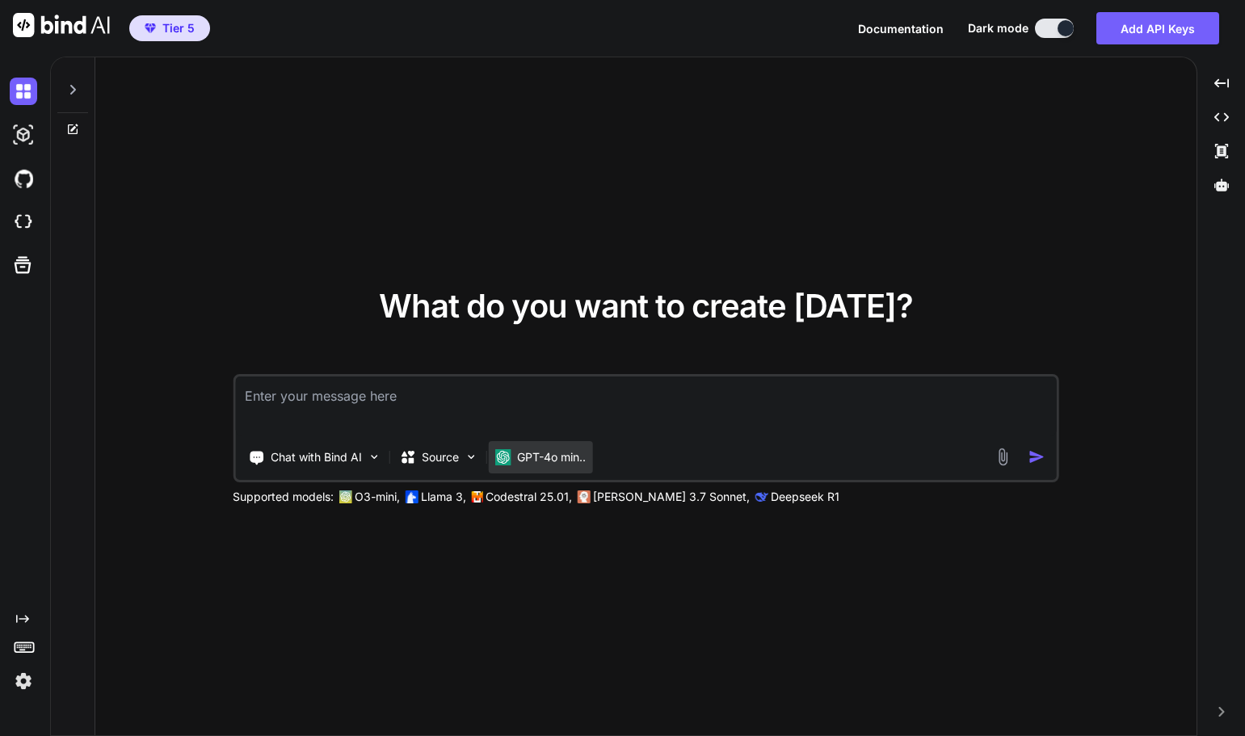
click at [549, 457] on p "GPT-4o min.." at bounding box center [551, 457] width 69 height 16
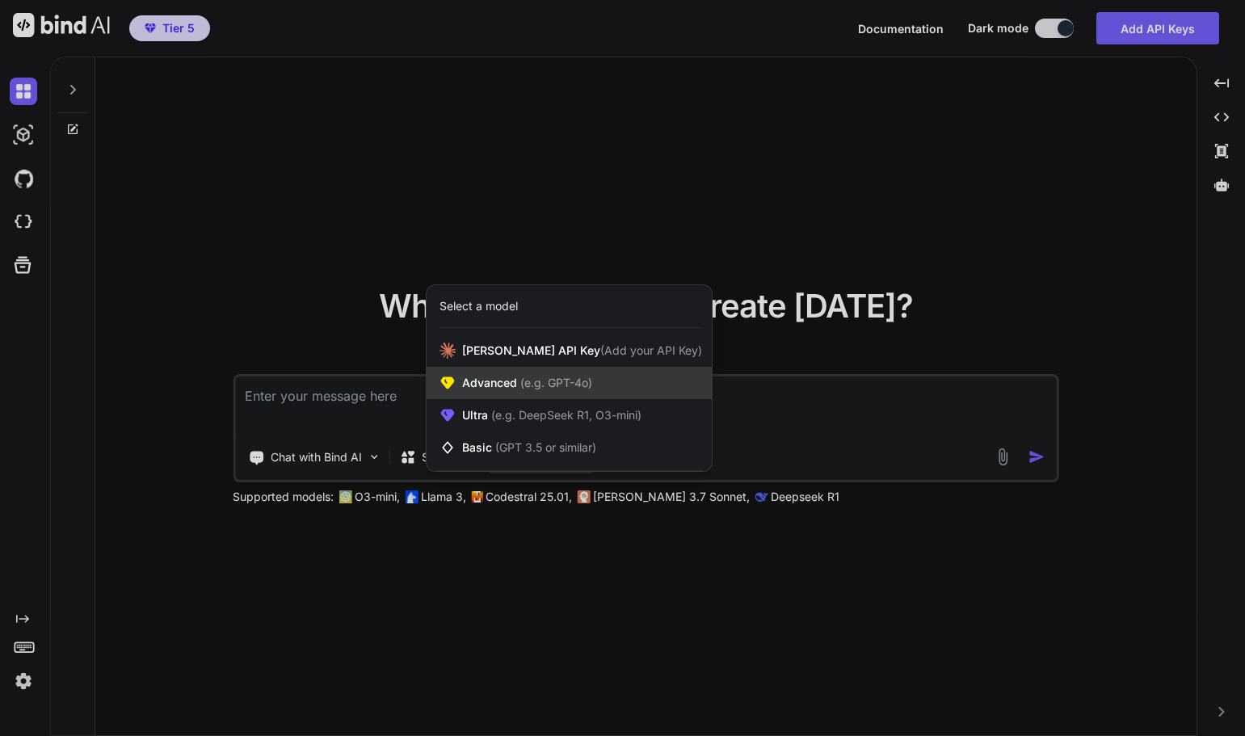
click at [516, 381] on span "Advanced (e.g. GPT-4o)" at bounding box center [527, 383] width 130 height 16
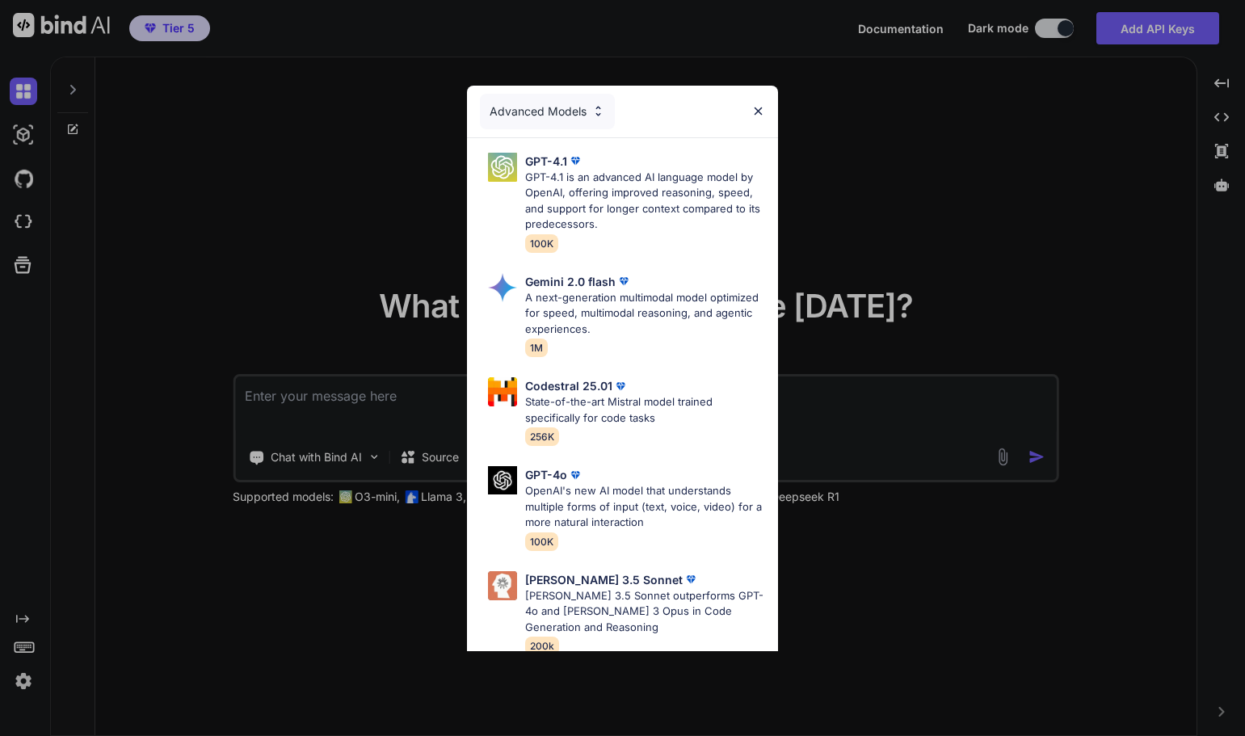
click at [574, 116] on div "Advanced Models" at bounding box center [547, 112] width 135 height 36
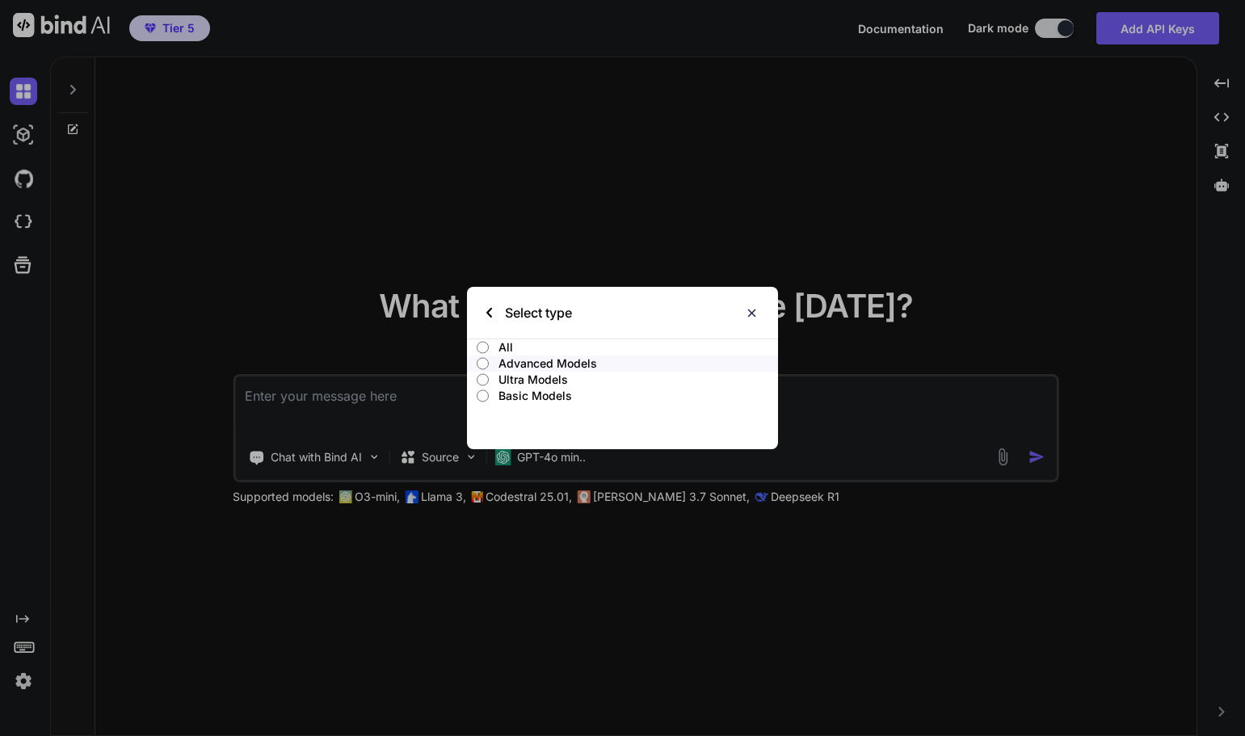
click at [516, 383] on p "Ultra Models" at bounding box center [639, 380] width 280 height 16
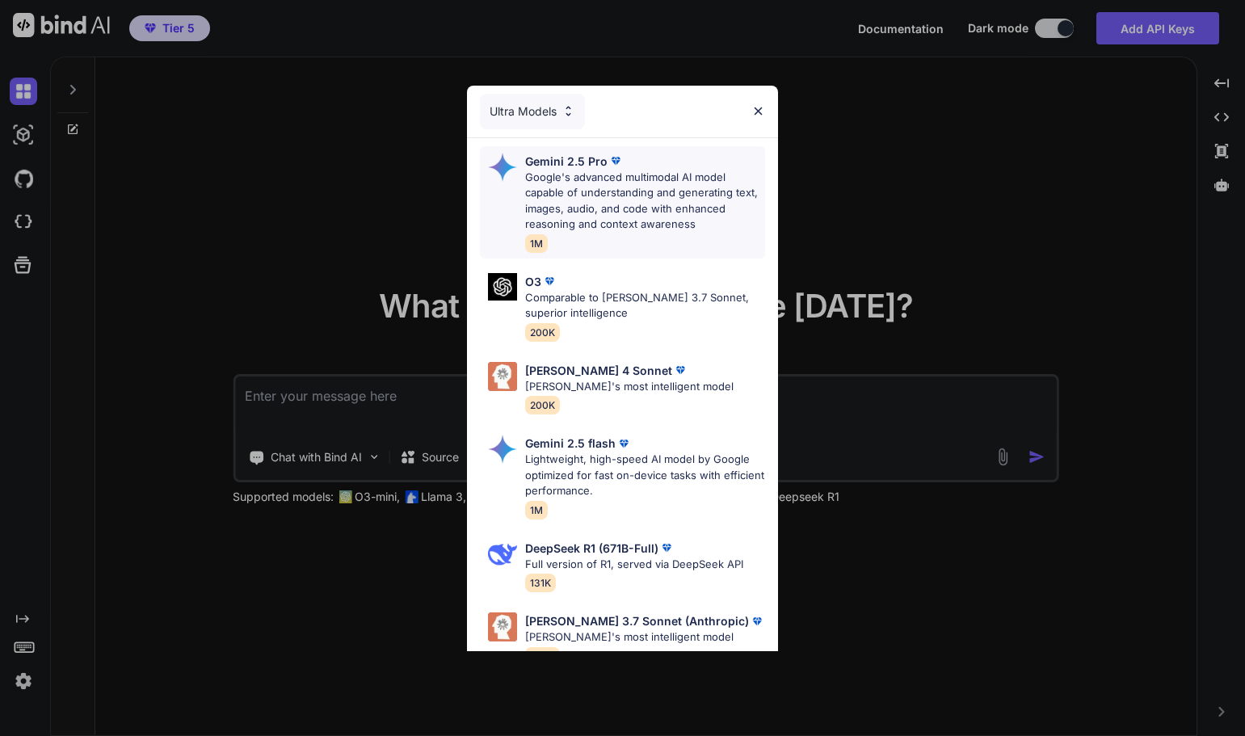
click at [590, 189] on p "Google's advanced multimodal AI model capable of understanding and generating t…" at bounding box center [645, 201] width 240 height 63
type textarea "x"
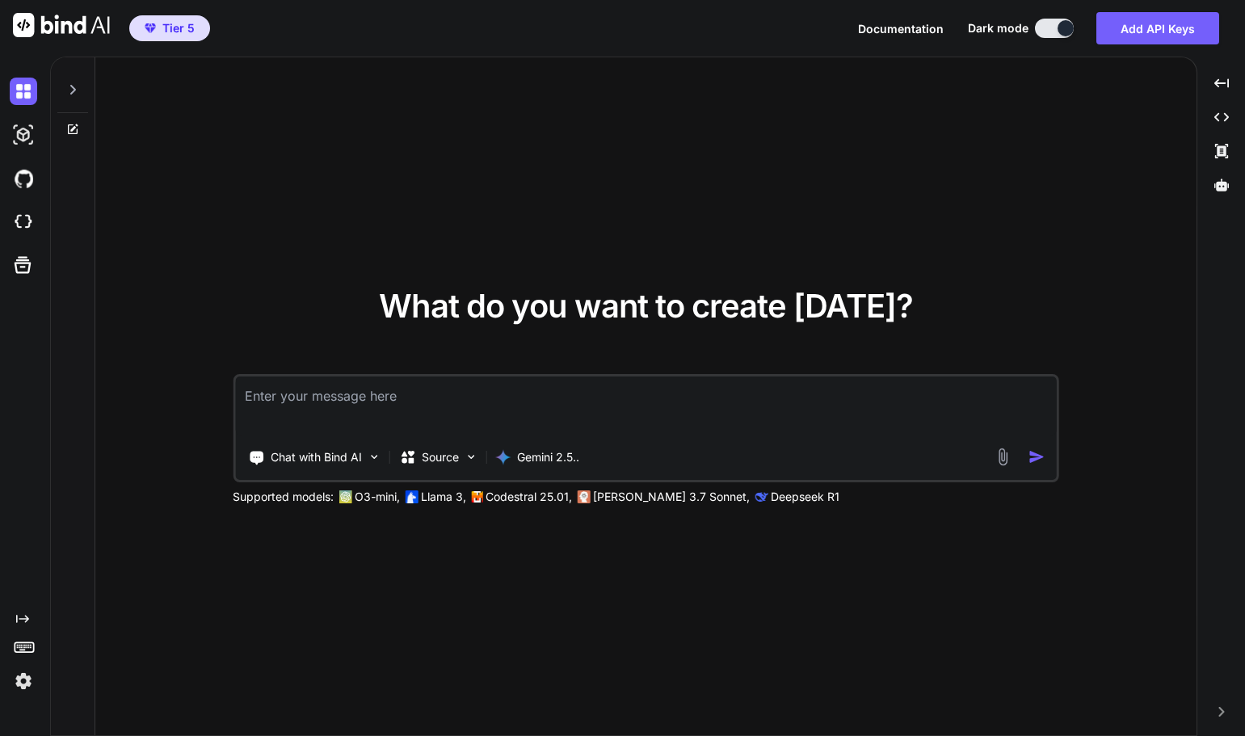
click at [349, 394] on textarea at bounding box center [646, 407] width 822 height 60
click at [312, 404] on textarea at bounding box center [646, 407] width 822 height 60
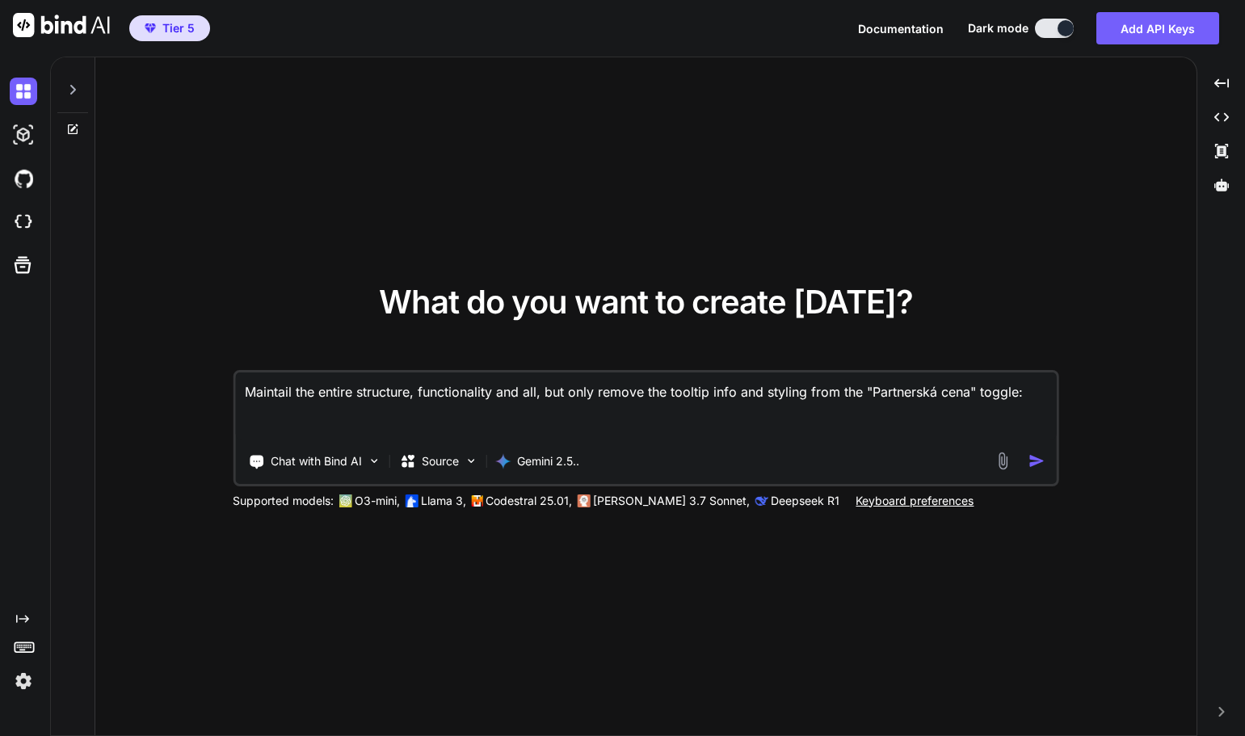
paste textarea "<link rel="preconnect" href="[URL][DOMAIN_NAME]"> <link rel="preconnect" href="…"
type textarea "Loremips dol sitame consectet, adipiscingeli sed doe, tem inci utlabo etd magna…"
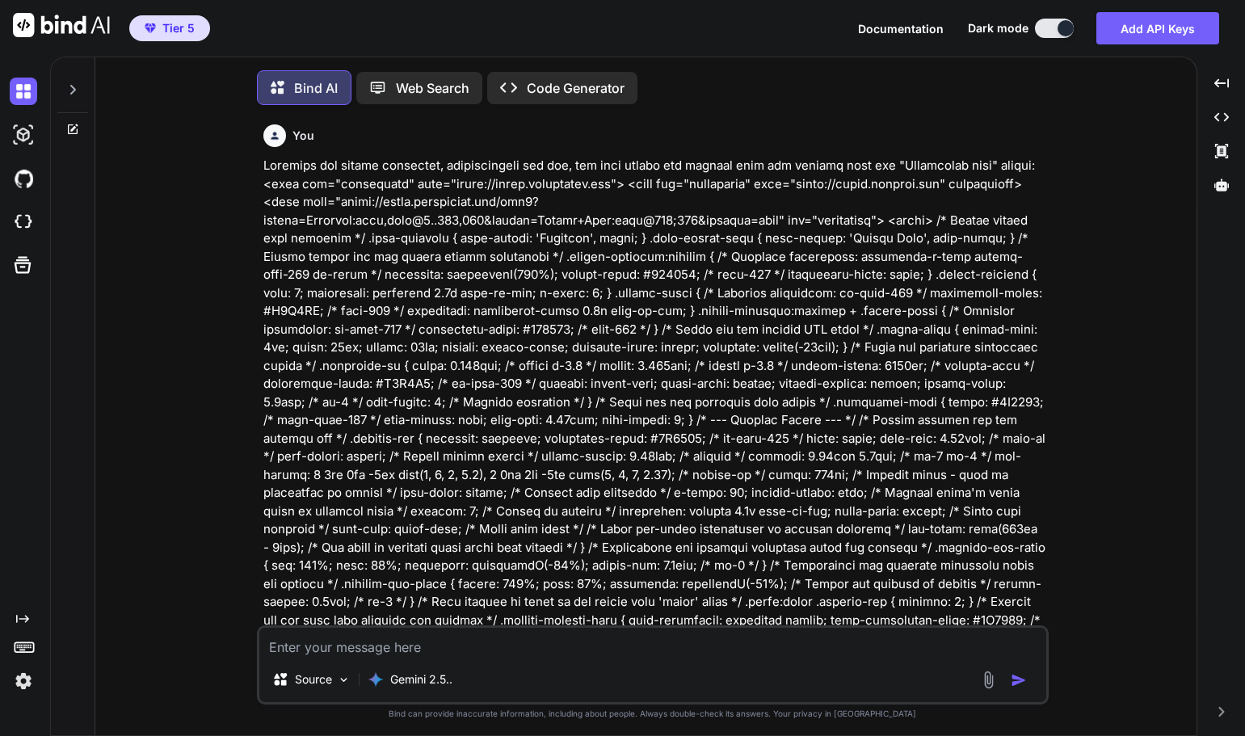
scroll to position [8, 0]
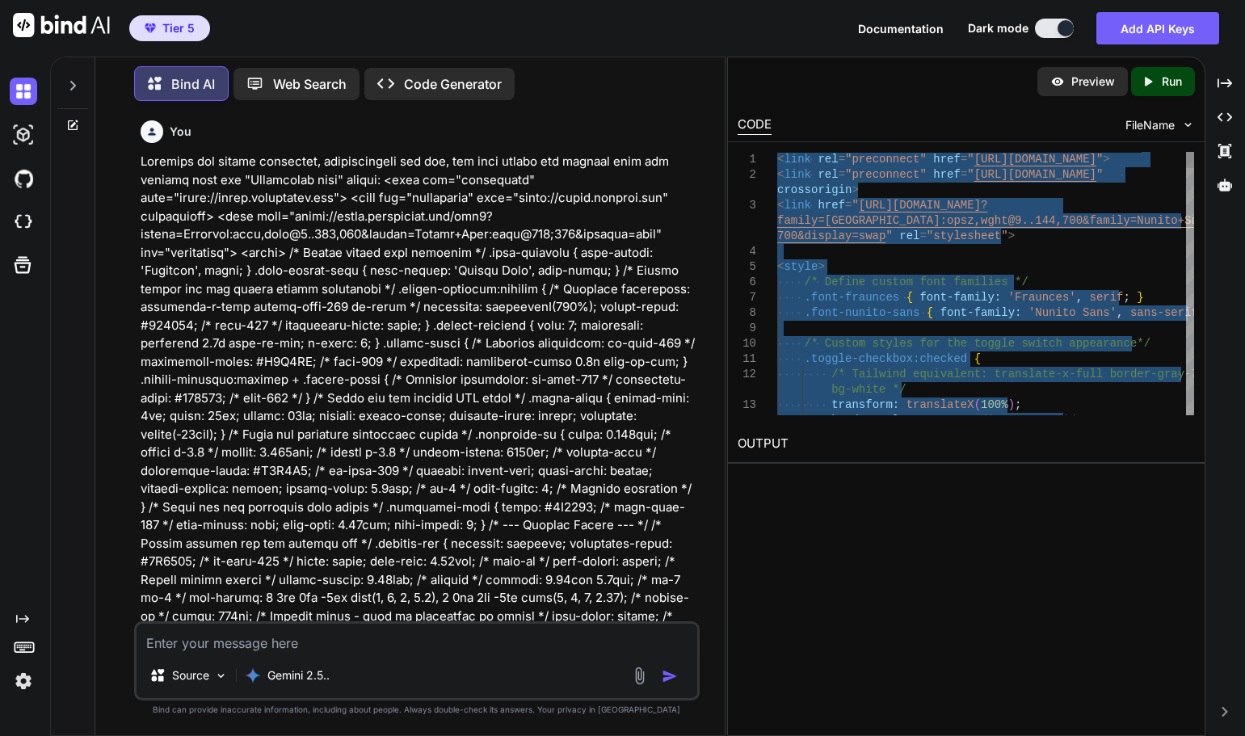
type textarea "<link rel="preconnect" href="[URL][DOMAIN_NAME]"> <link rel="preconnect" href="…"
